Goal: Task Accomplishment & Management: Manage account settings

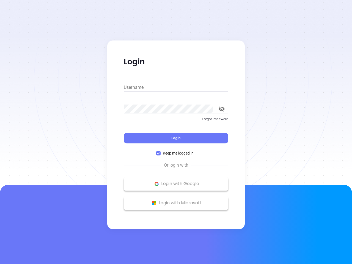
click at [176, 132] on div "Login" at bounding box center [176, 134] width 105 height 17
click at [176, 88] on input "Username" at bounding box center [176, 87] width 105 height 9
click at [222, 109] on icon "toggle password visibility" at bounding box center [222, 109] width 6 height 5
click at [176, 138] on span "Login" at bounding box center [175, 138] width 9 height 5
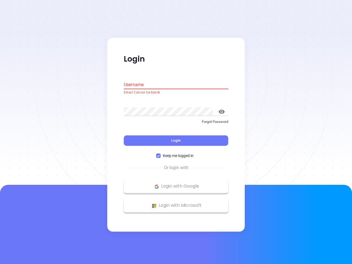
click at [176, 153] on span "Keep me logged in" at bounding box center [178, 156] width 35 height 6
click at [161, 154] on input "Keep me logged in" at bounding box center [158, 156] width 4 height 4
checkbox input "false"
click at [176, 184] on p "Login with Google" at bounding box center [176, 187] width 99 height 8
click at [176, 203] on p "Login with Microsoft" at bounding box center [176, 206] width 99 height 8
